Goal: Information Seeking & Learning: Learn about a topic

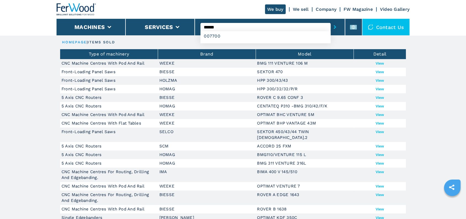
type input "******"
click at [331, 21] on button "submit-button" at bounding box center [335, 27] width 9 height 13
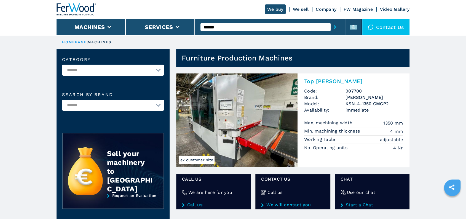
click at [350, 100] on h3 "KSN-4-1350 CMCP2" at bounding box center [374, 103] width 57 height 6
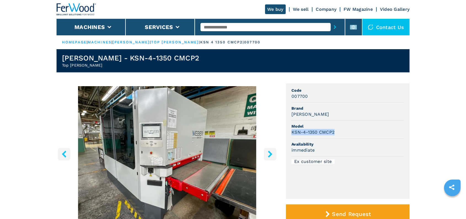
drag, startPoint x: 335, startPoint y: 133, endPoint x: 291, endPoint y: 130, distance: 43.4
click at [291, 130] on ul "Code 007700 Brand WEBER Model KSN-4-1350 CMCP2 Availability immediate Ex custom…" at bounding box center [348, 140] width 124 height 115
copy h3 "KSN-4-1350 CMCP2"
